Goal: Task Accomplishment & Management: Complete application form

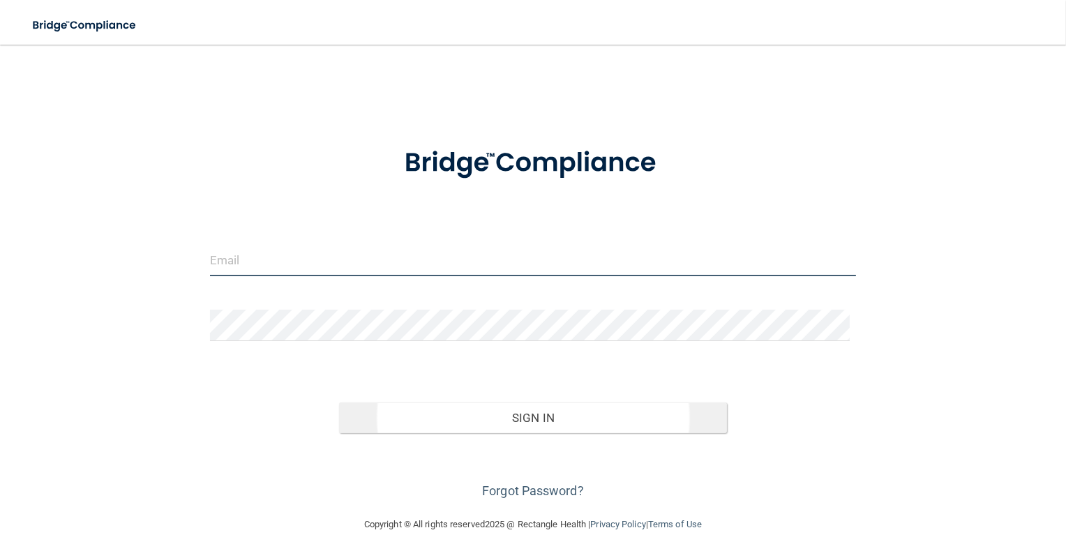
type input "[PERSON_NAME][EMAIL_ADDRESS][PERSON_NAME][DOMAIN_NAME]"
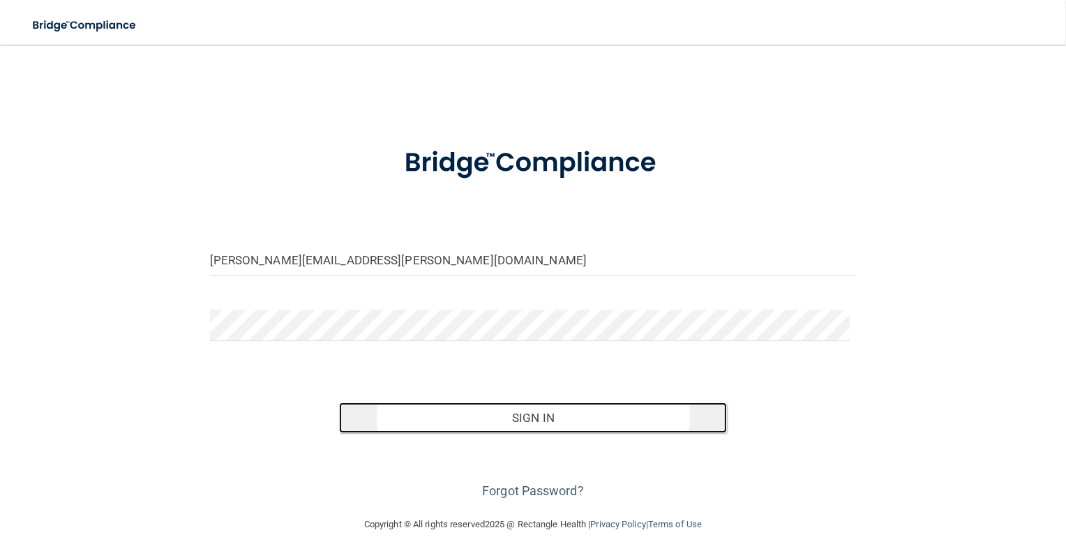
click at [488, 421] on button "Sign In" at bounding box center [533, 418] width 388 height 31
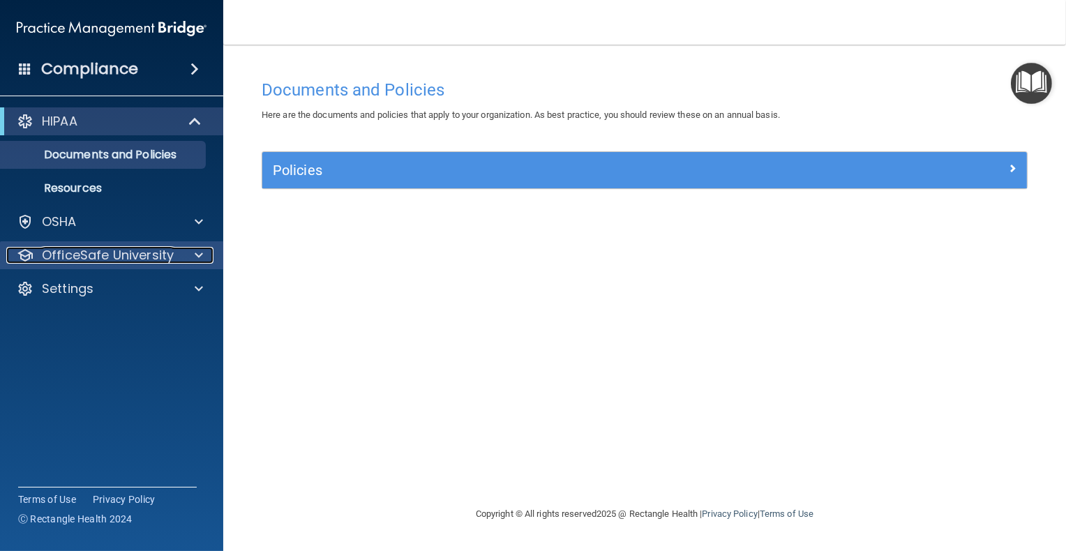
click at [73, 252] on p "OfficeSafe University" at bounding box center [108, 255] width 132 height 17
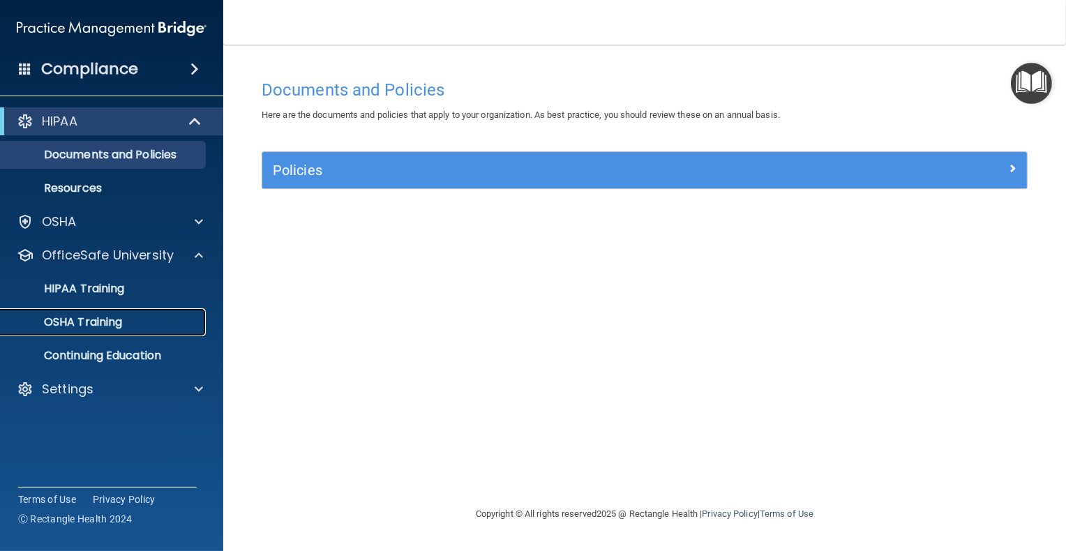
click at [89, 315] on p "OSHA Training" at bounding box center [65, 322] width 113 height 14
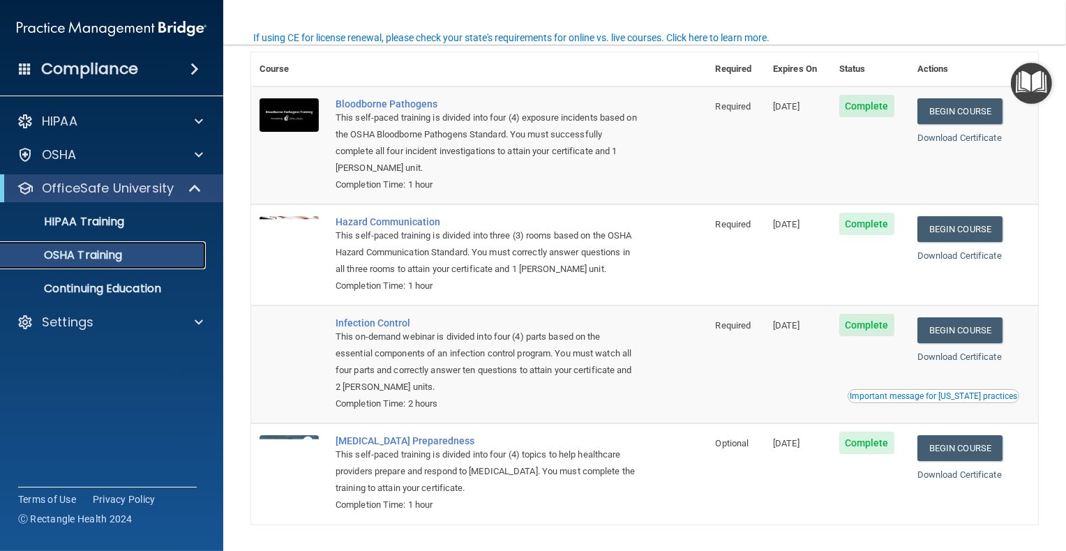
scroll to position [119, 0]
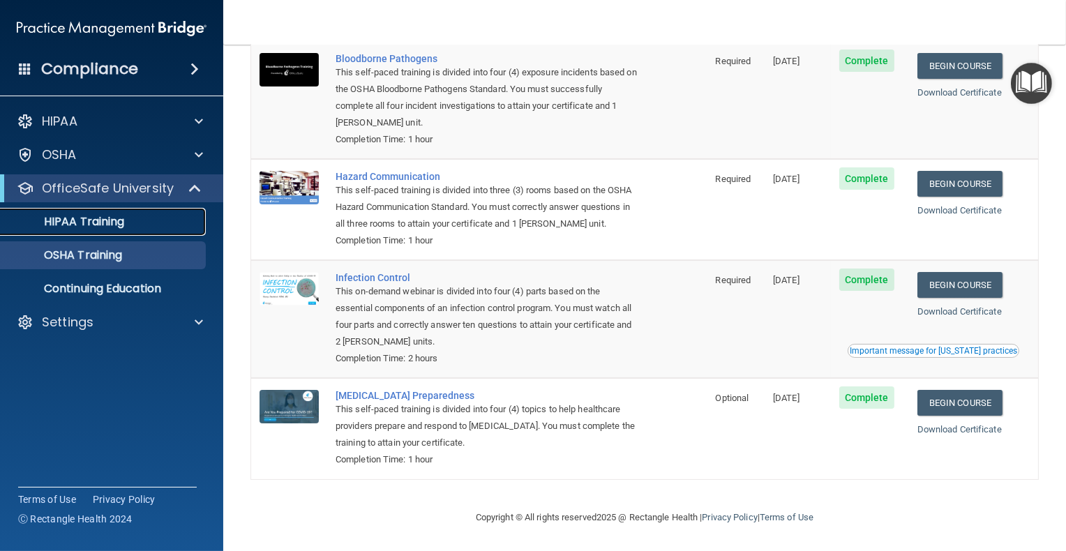
click at [114, 218] on p "HIPAA Training" at bounding box center [66, 222] width 115 height 14
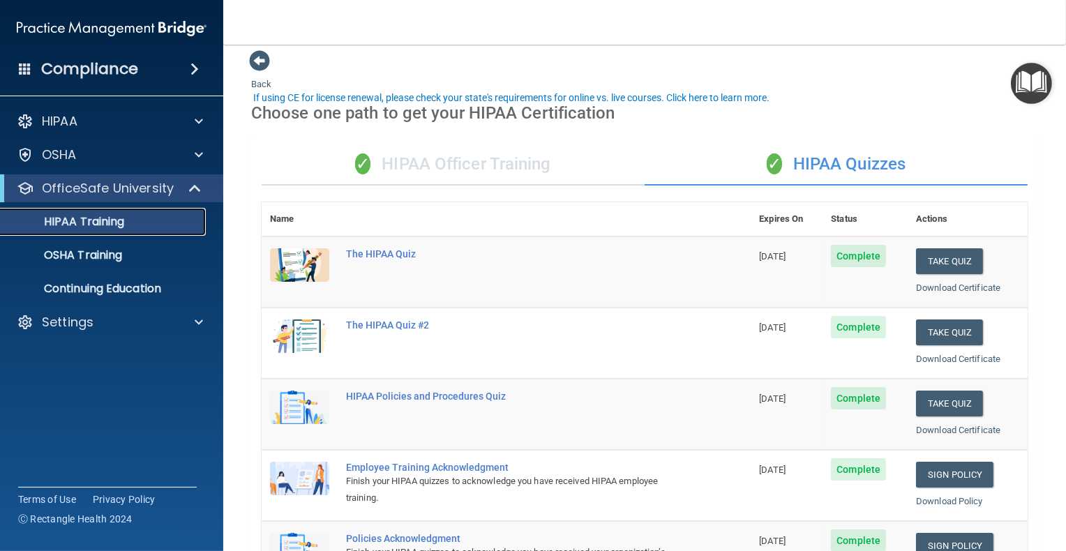
scroll to position [79, 0]
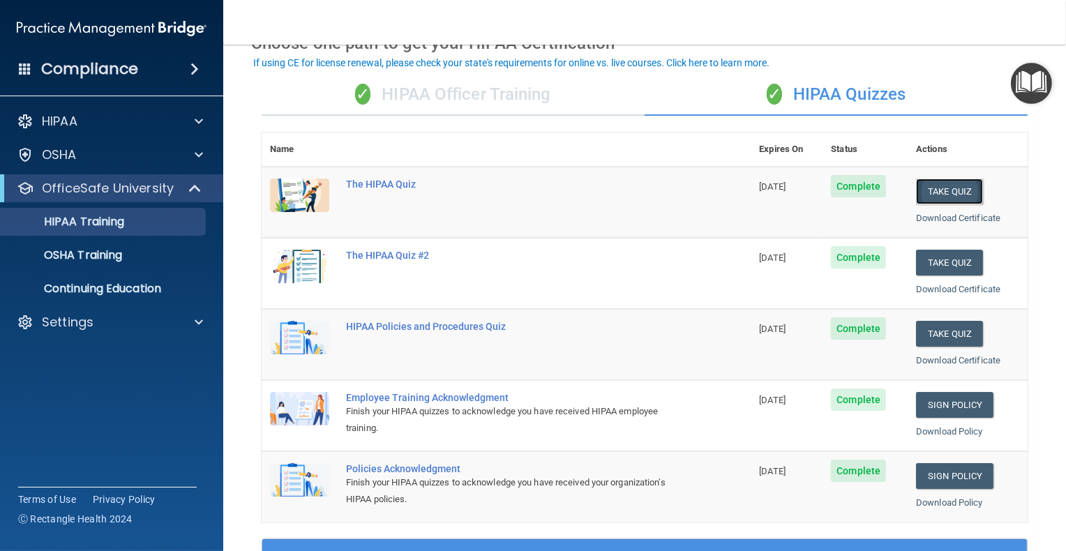
click at [942, 194] on button "Take Quiz" at bounding box center [949, 192] width 67 height 26
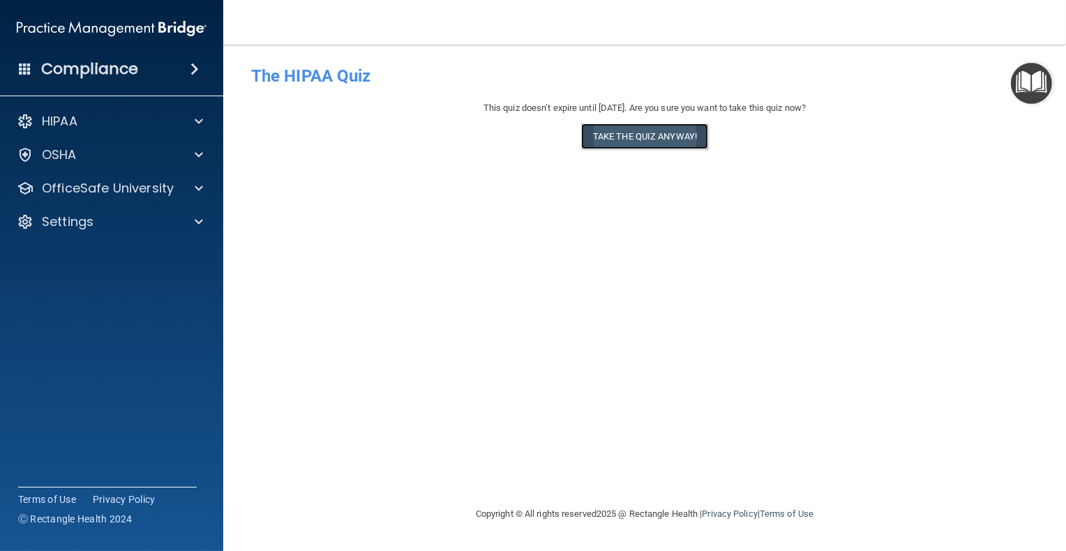
click at [641, 133] on button "Take the quiz anyway!" at bounding box center [644, 136] width 127 height 26
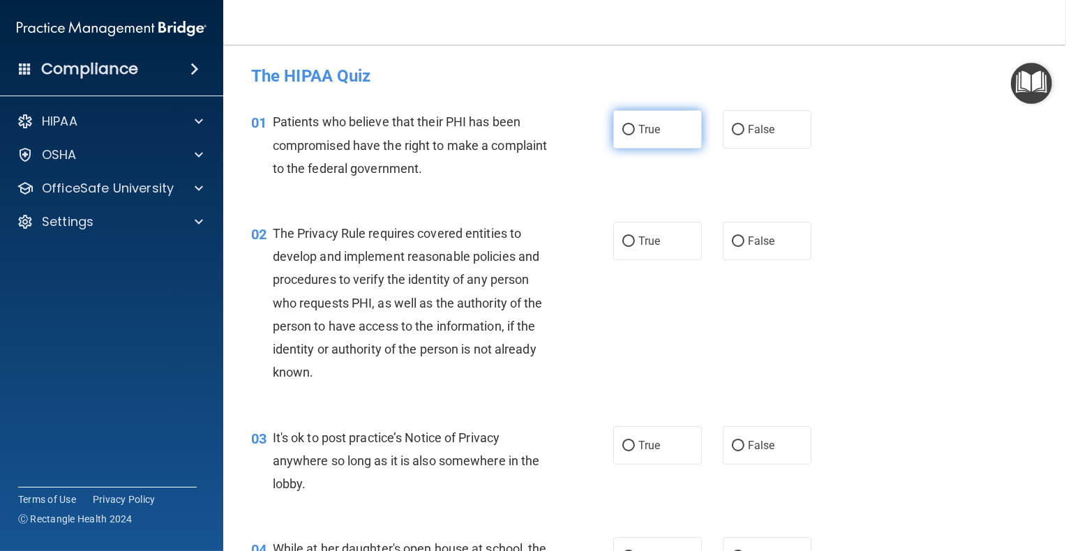
click at [623, 137] on label "True" at bounding box center [657, 129] width 89 height 38
click at [623, 135] on input "True" at bounding box center [628, 130] width 13 height 10
radio input "true"
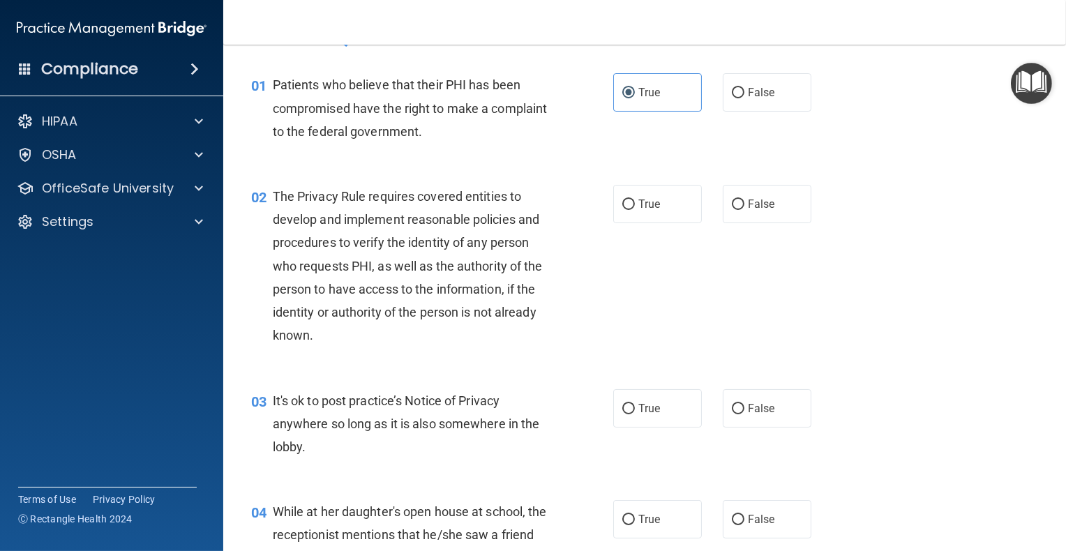
scroll to position [70, 0]
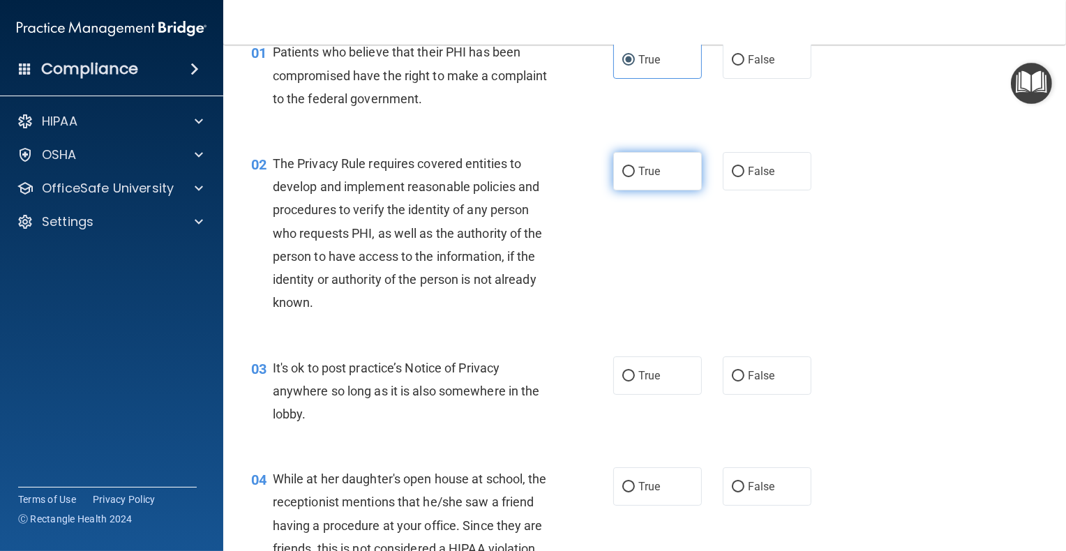
click at [636, 163] on label "True" at bounding box center [657, 171] width 89 height 38
click at [635, 167] on input "True" at bounding box center [628, 172] width 13 height 10
radio input "true"
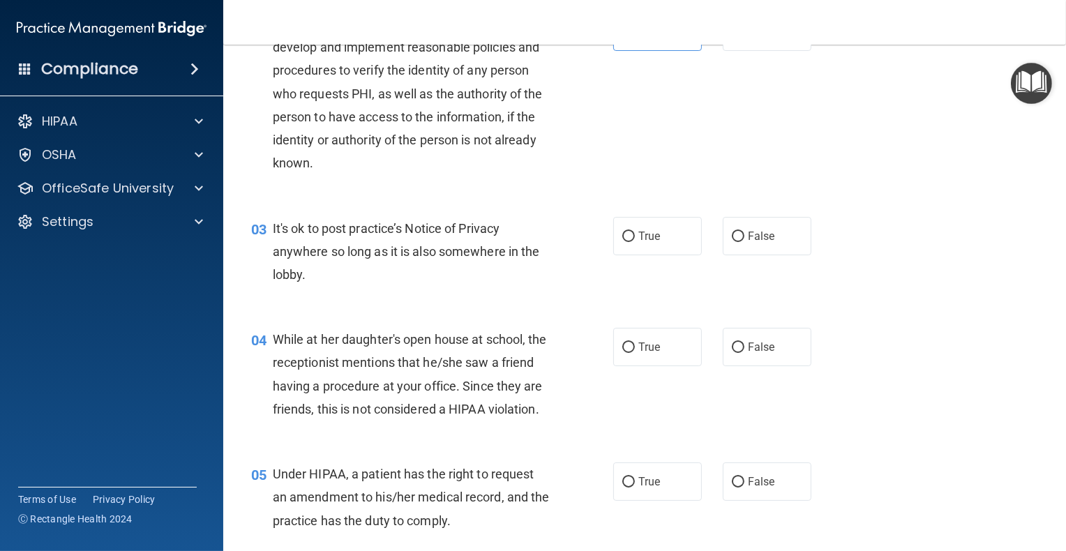
scroll to position [279, 0]
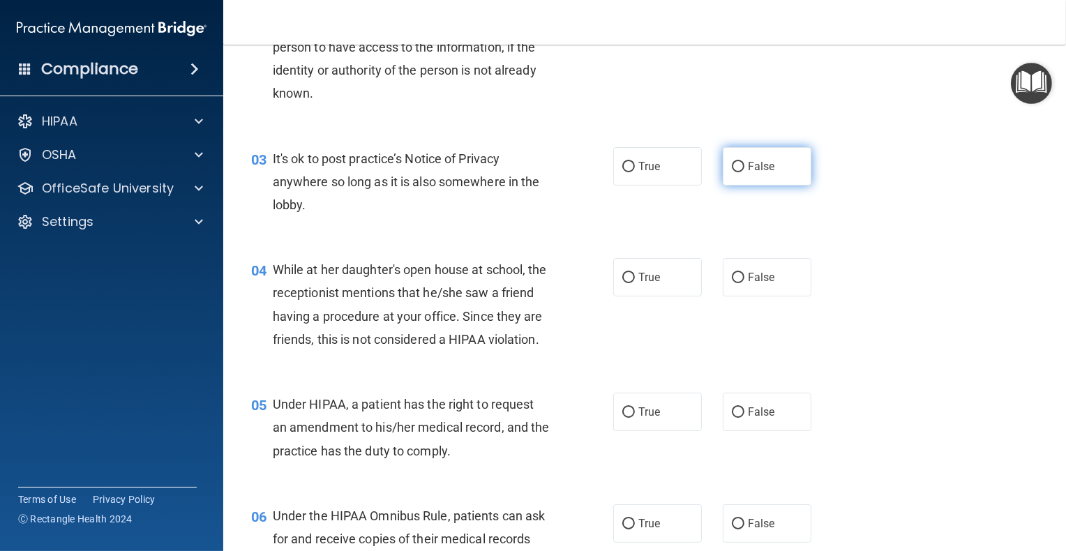
click at [765, 176] on label "False" at bounding box center [767, 166] width 89 height 38
click at [744, 172] on input "False" at bounding box center [738, 167] width 13 height 10
radio input "true"
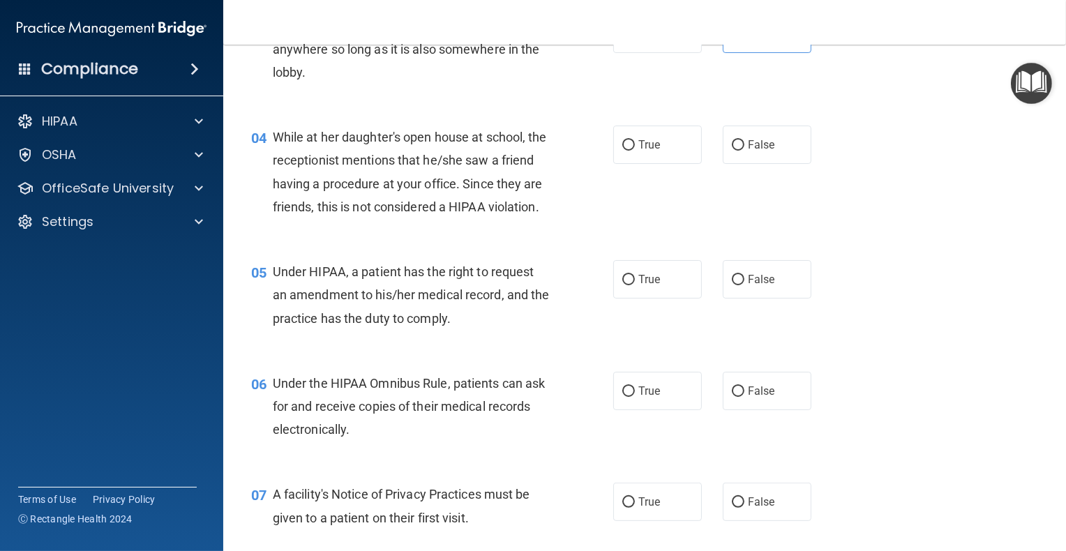
scroll to position [419, 0]
